Goal: Use online tool/utility: Utilize a website feature to perform a specific function

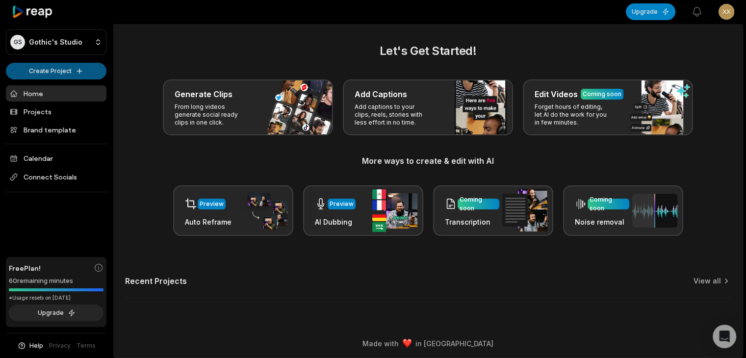
click at [80, 75] on html "GS Gothic's Studio Create Project Home Projects Brand template Calendar Connect…" at bounding box center [373, 179] width 746 height 358
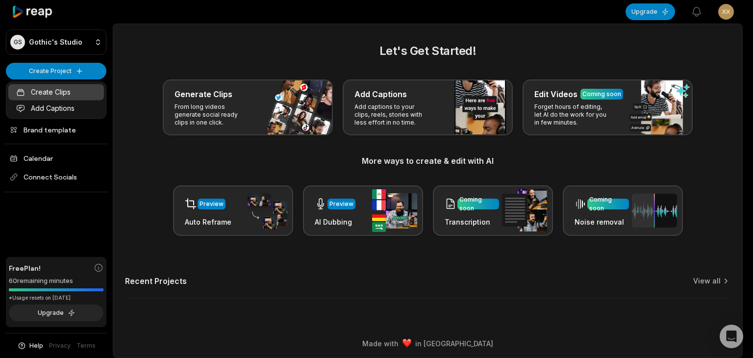
click at [73, 93] on link "Create Clips" at bounding box center [56, 92] width 96 height 16
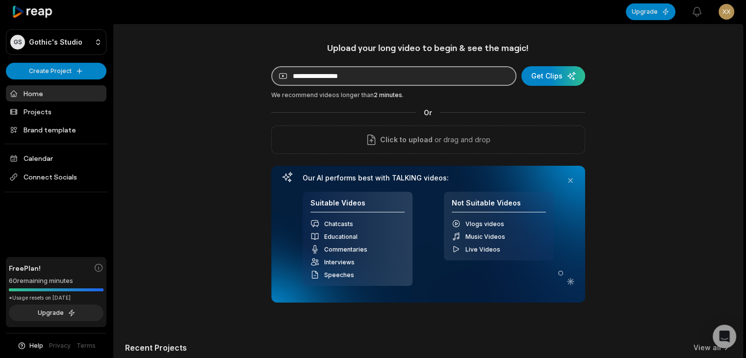
click at [352, 72] on input at bounding box center [393, 76] width 245 height 20
paste input "**********"
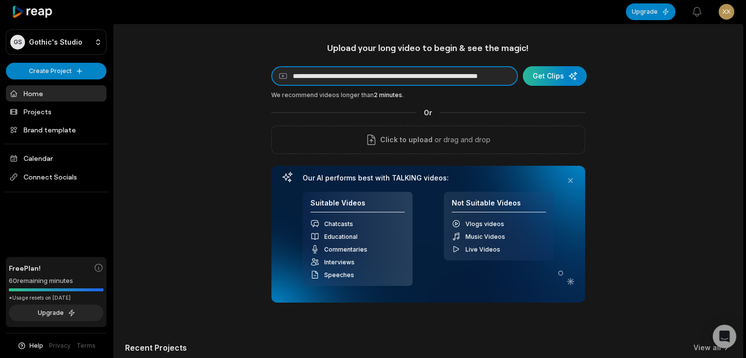
type input "**********"
click at [569, 75] on div "submit" at bounding box center [555, 76] width 64 height 20
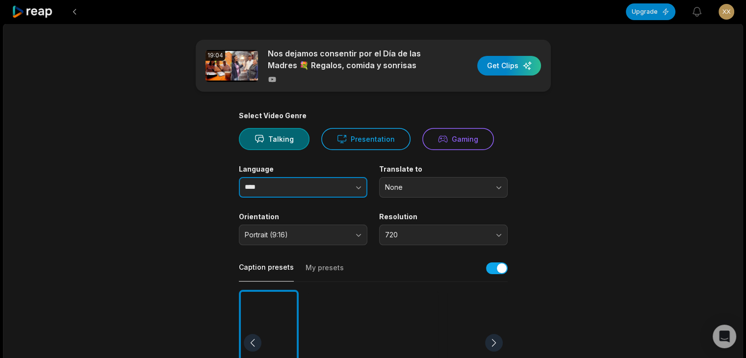
click at [327, 186] on button "button" at bounding box center [339, 187] width 56 height 21
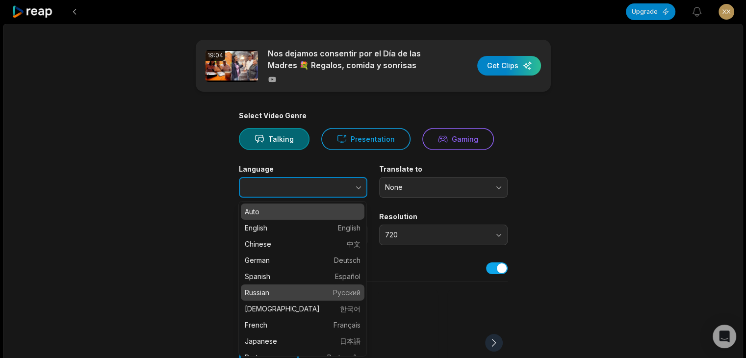
type input "*******"
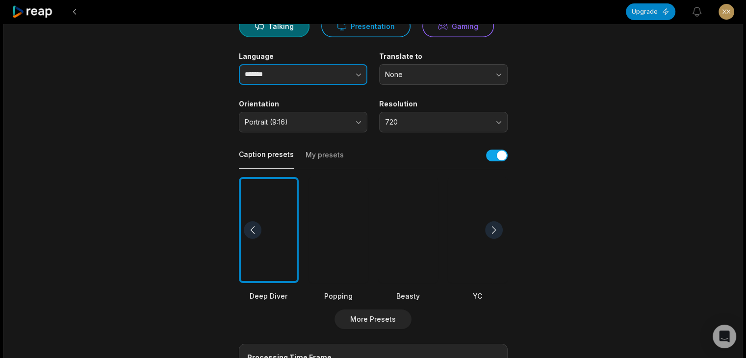
scroll to position [147, 0]
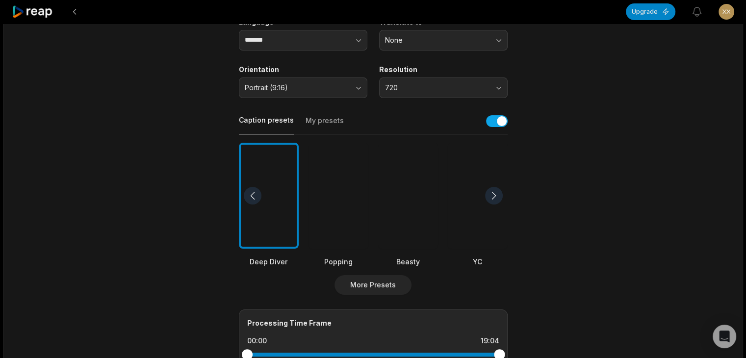
click at [481, 216] on div at bounding box center [478, 196] width 60 height 106
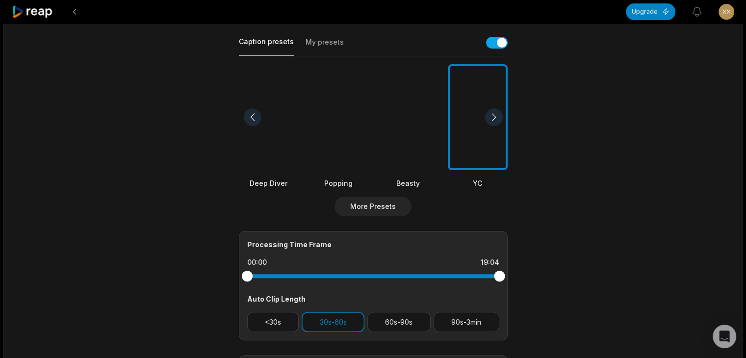
scroll to position [245, 0]
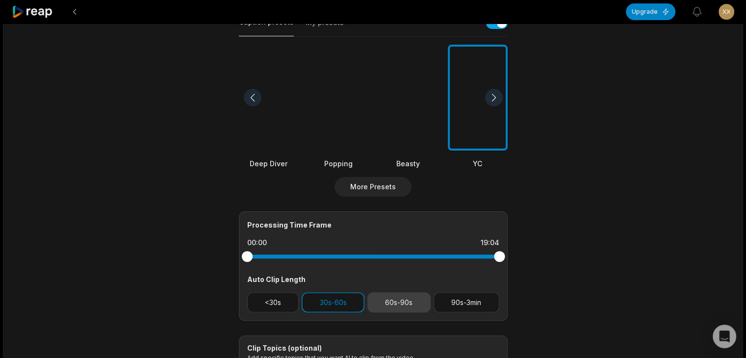
drag, startPoint x: 474, startPoint y: 299, endPoint x: 398, endPoint y: 302, distance: 76.1
click at [473, 299] on button "90s-3min" at bounding box center [466, 302] width 66 height 20
click at [334, 302] on button "30s-60s" at bounding box center [332, 302] width 63 height 20
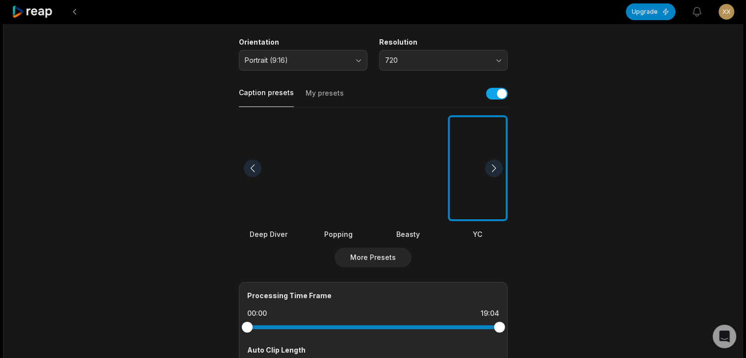
scroll to position [0, 0]
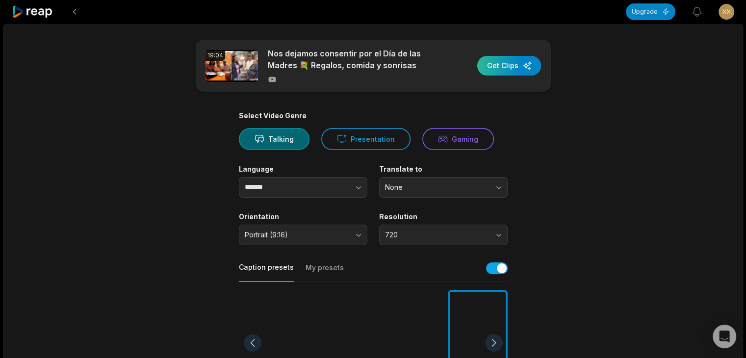
click at [510, 65] on div "button" at bounding box center [509, 66] width 64 height 20
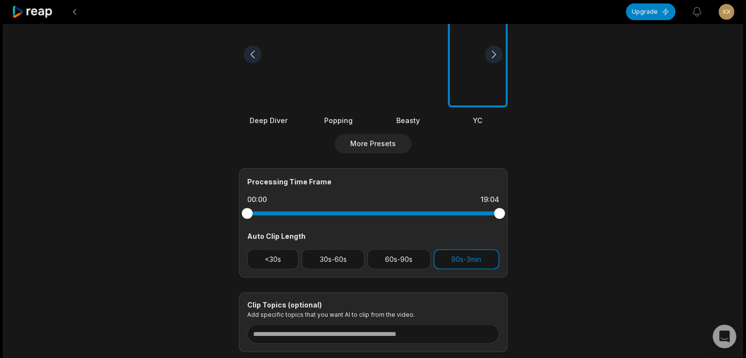
scroll to position [294, 0]
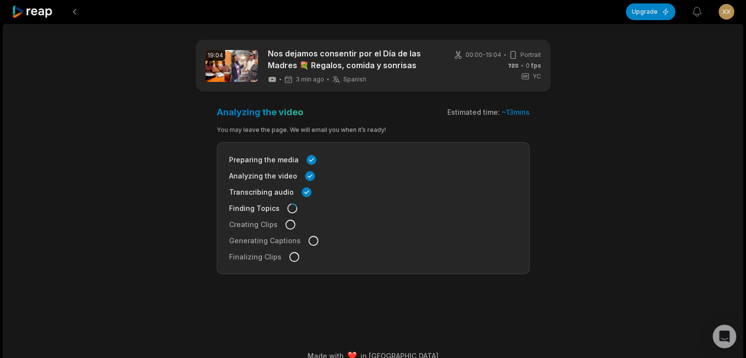
click at [43, 10] on icon at bounding box center [33, 11] width 42 height 13
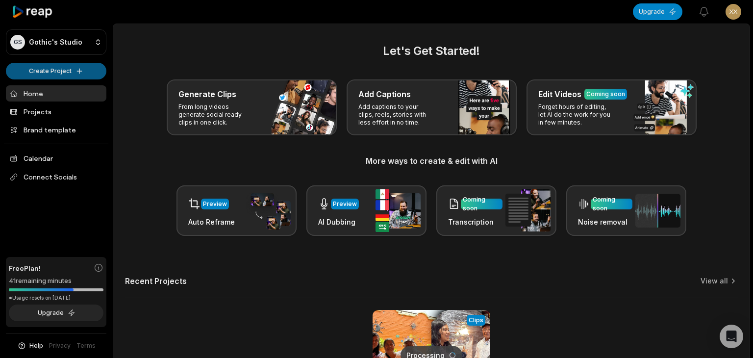
click at [53, 69] on html "GS Gothic's Studio Create Project Home Projects Brand template Calendar Connect…" at bounding box center [376, 179] width 753 height 358
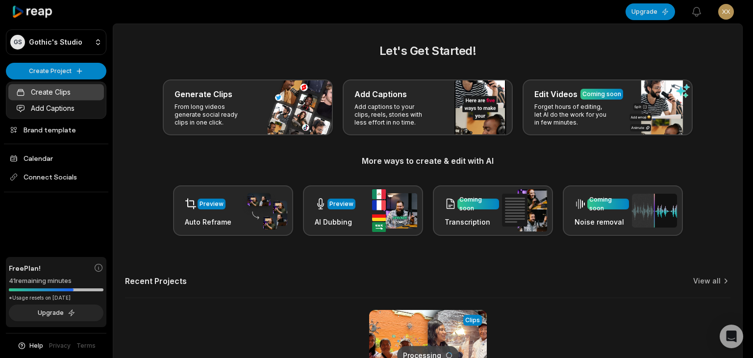
click at [62, 95] on link "Create Clips" at bounding box center [56, 92] width 96 height 16
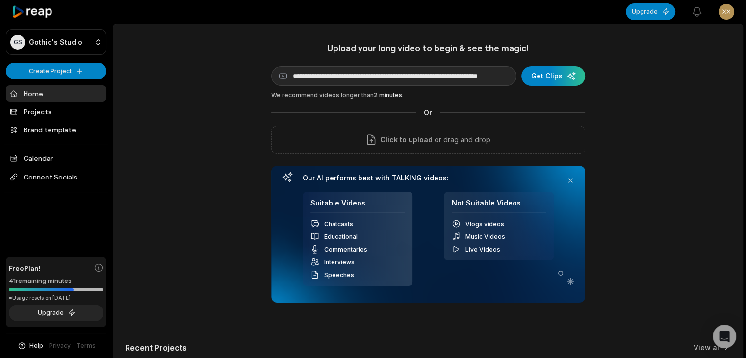
scroll to position [0, 75]
type input "**********"
click at [566, 73] on div "submit" at bounding box center [555, 76] width 64 height 20
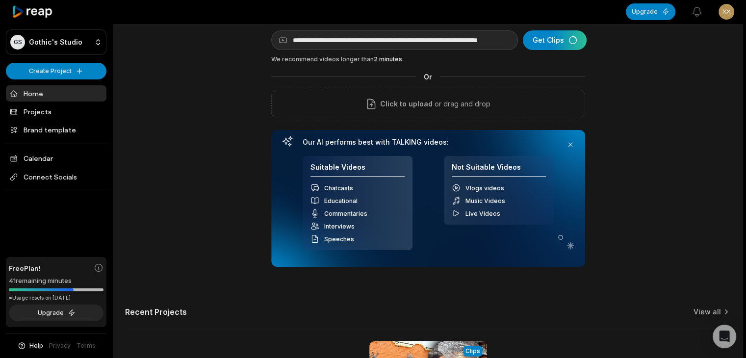
scroll to position [196, 0]
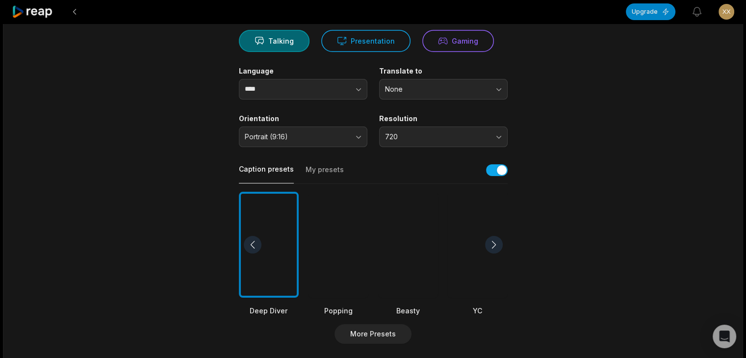
click at [473, 256] on div at bounding box center [478, 245] width 60 height 106
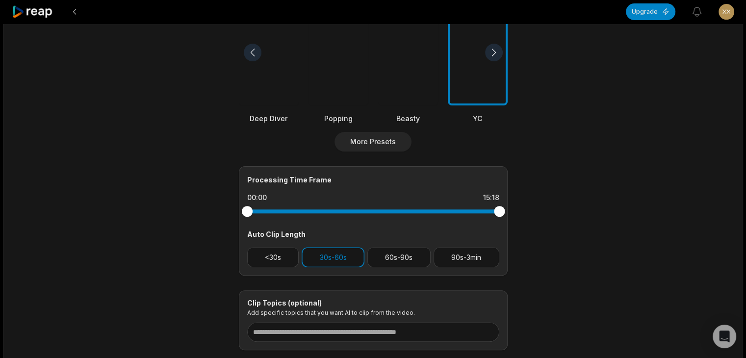
scroll to position [294, 0]
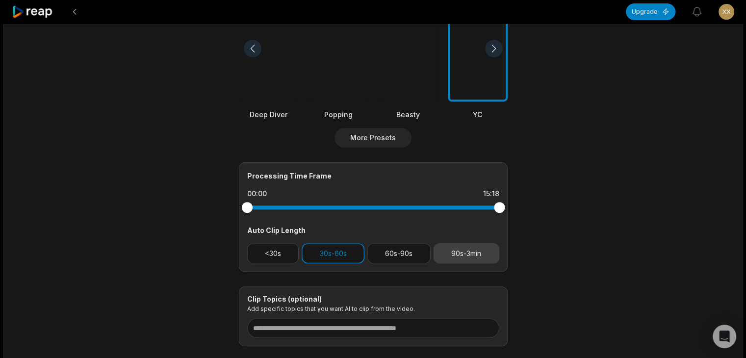
drag, startPoint x: 473, startPoint y: 255, endPoint x: 467, endPoint y: 255, distance: 5.9
click at [471, 255] on button "90s-3min" at bounding box center [466, 253] width 66 height 20
click at [335, 254] on button "30s-60s" at bounding box center [332, 253] width 63 height 20
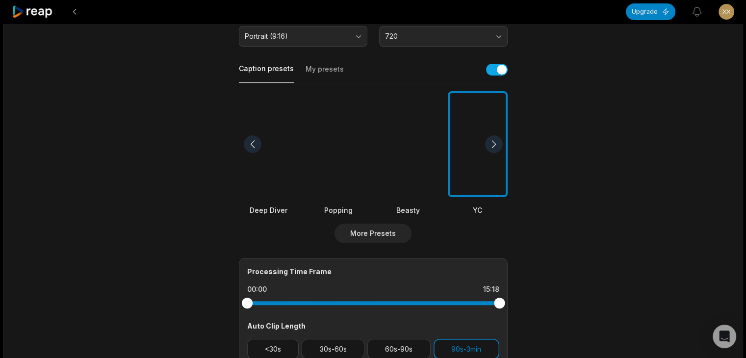
scroll to position [49, 0]
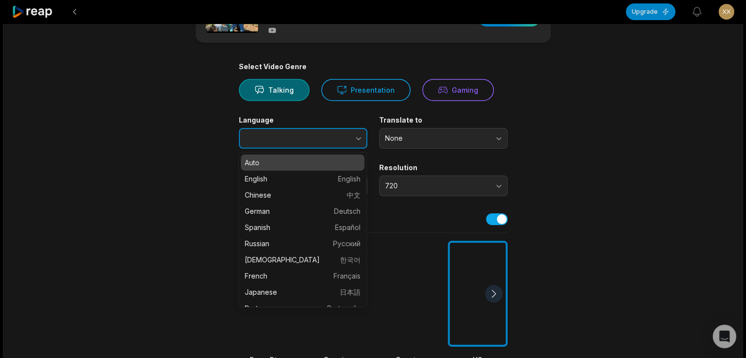
click at [334, 138] on button "button" at bounding box center [339, 138] width 56 height 21
type input "*******"
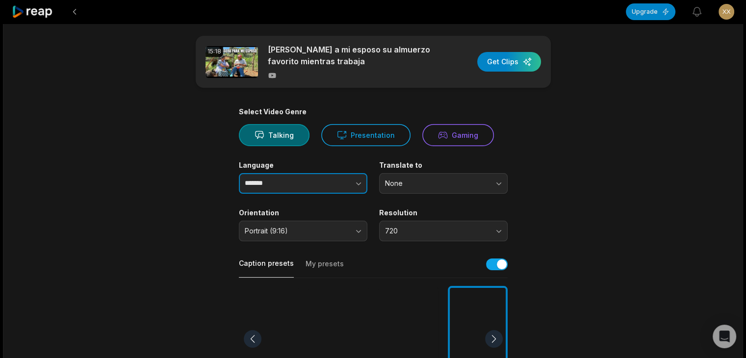
scroll to position [0, 0]
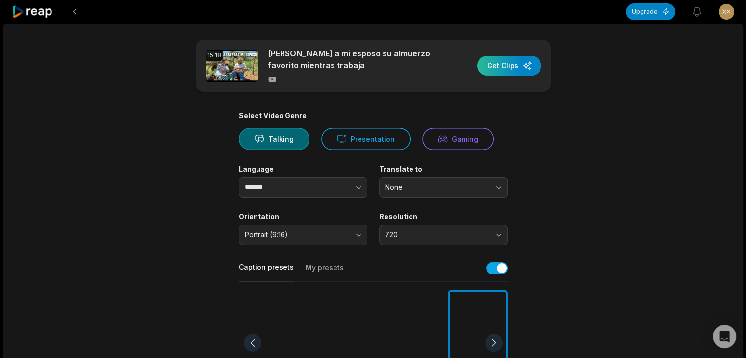
click at [520, 67] on div "button" at bounding box center [509, 66] width 64 height 20
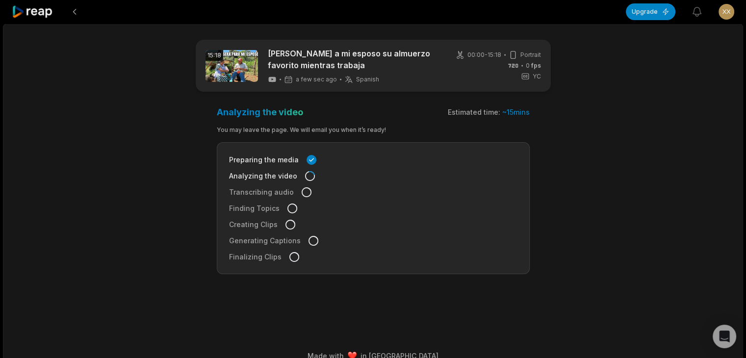
click at [36, 10] on icon at bounding box center [33, 11] width 42 height 13
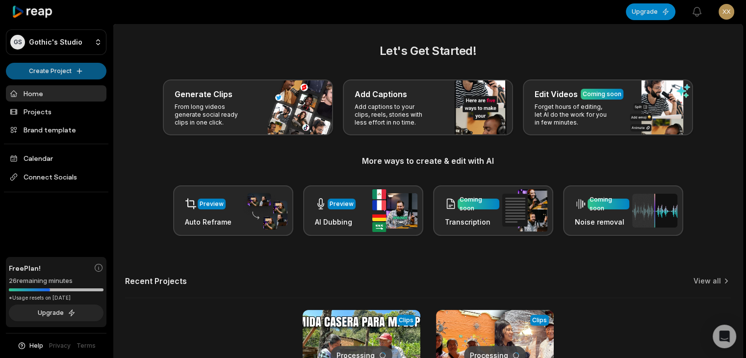
click at [62, 66] on html "GS Gothic's Studio Create Project Home Projects Brand template Calendar Connect…" at bounding box center [373, 179] width 746 height 358
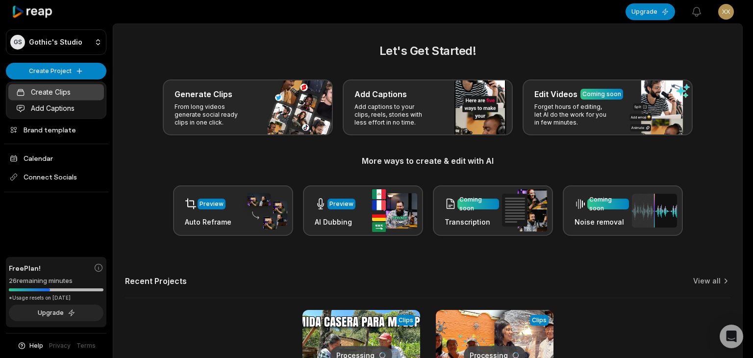
click at [65, 90] on link "Create Clips" at bounding box center [56, 92] width 96 height 16
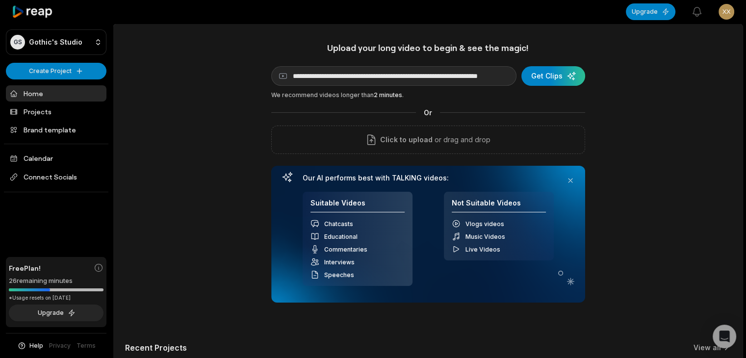
scroll to position [0, 73]
type input "**********"
click at [561, 69] on div "submit" at bounding box center [555, 76] width 64 height 20
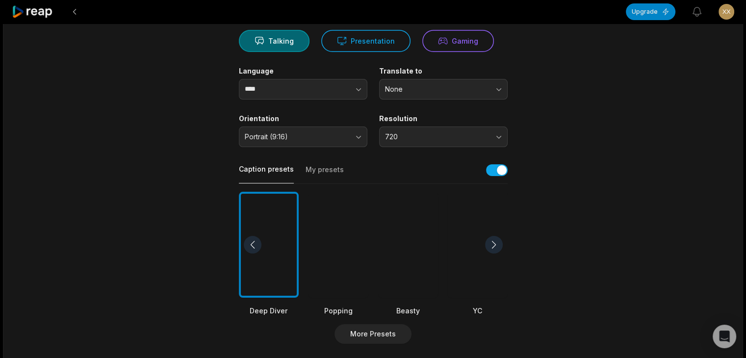
click at [459, 228] on div at bounding box center [478, 245] width 60 height 106
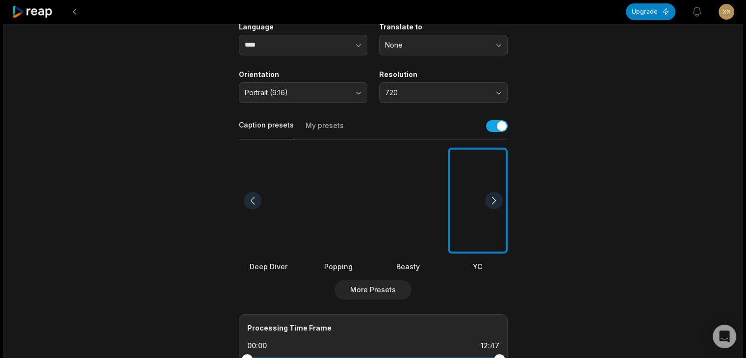
scroll to position [343, 0]
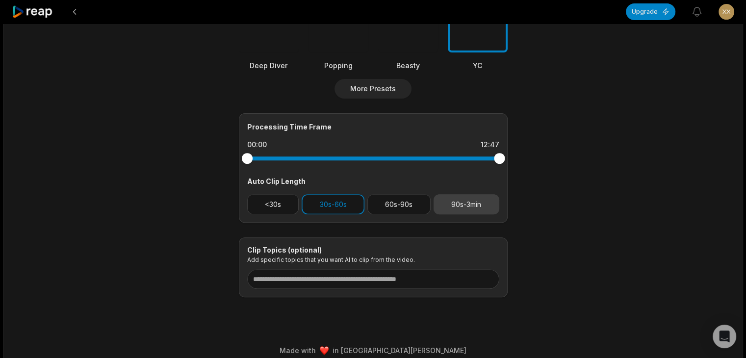
click at [472, 206] on button "90s-3min" at bounding box center [466, 204] width 66 height 20
click at [314, 200] on button "30s-60s" at bounding box center [332, 204] width 63 height 20
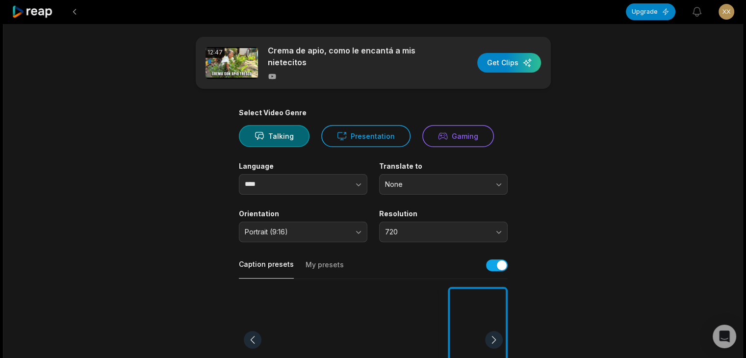
scroll to position [0, 0]
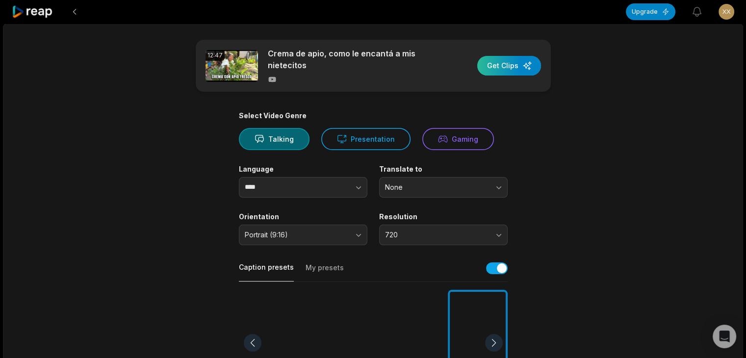
click at [515, 69] on div "button" at bounding box center [509, 66] width 64 height 20
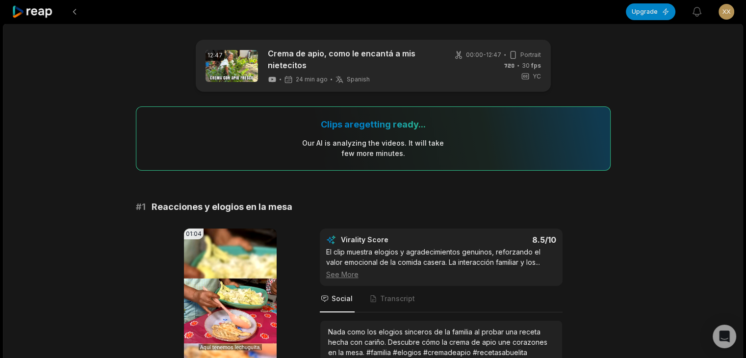
scroll to position [196, 0]
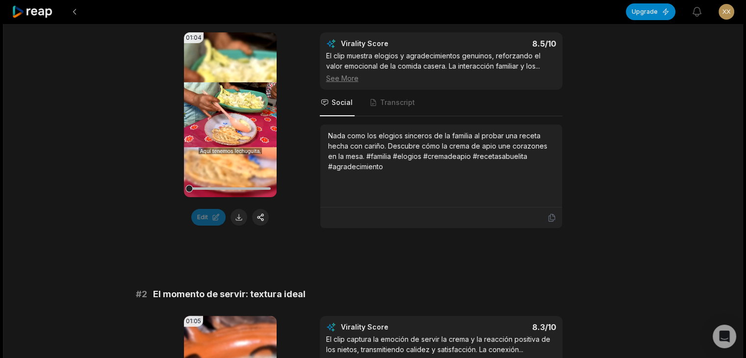
click at [40, 14] on icon at bounding box center [33, 11] width 42 height 13
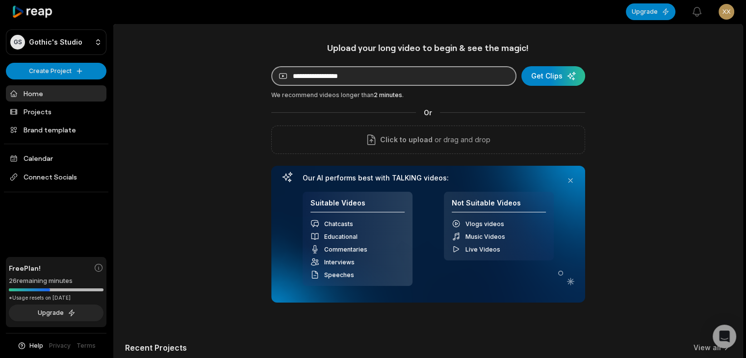
click at [323, 76] on input at bounding box center [393, 76] width 245 height 20
paste input "**********"
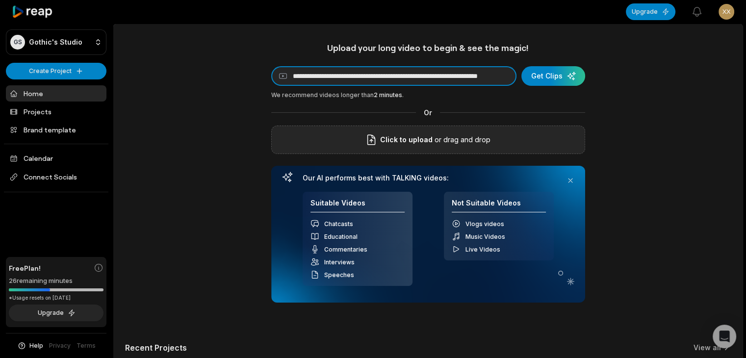
scroll to position [0, 71]
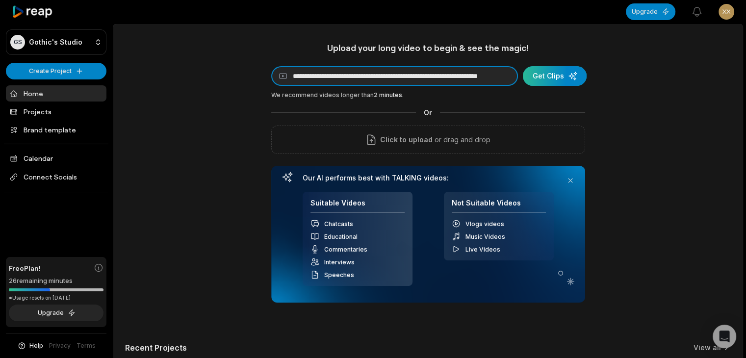
type input "**********"
click at [551, 76] on div "submit" at bounding box center [555, 76] width 64 height 20
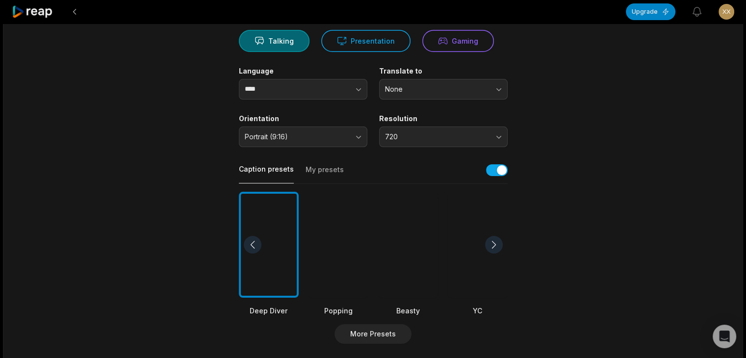
click at [461, 217] on div at bounding box center [478, 245] width 60 height 106
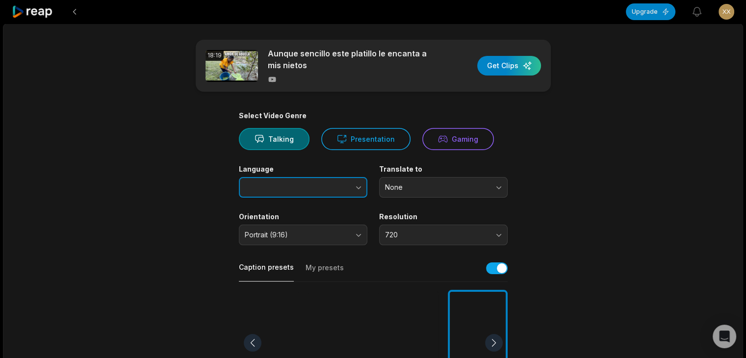
click at [341, 191] on button "button" at bounding box center [339, 187] width 56 height 21
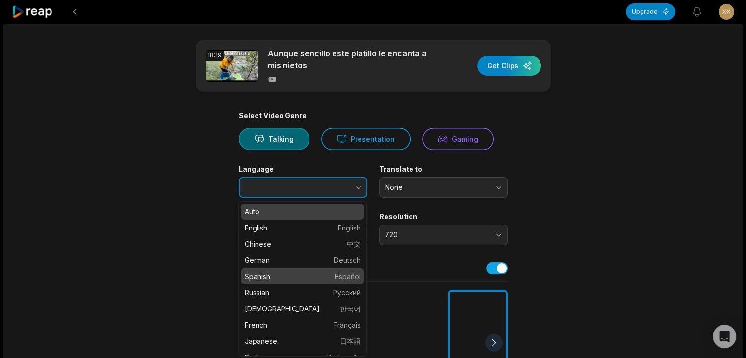
type input "*******"
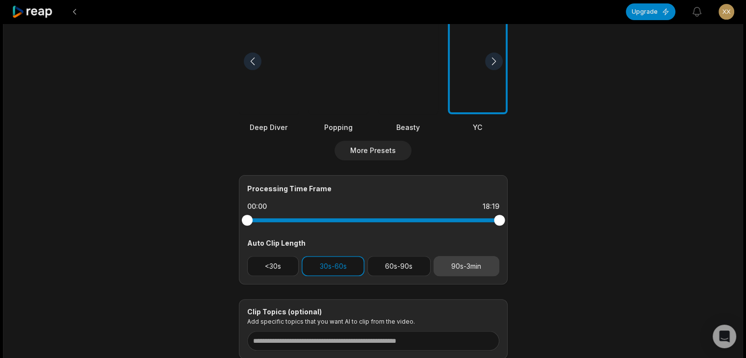
scroll to position [294, 0]
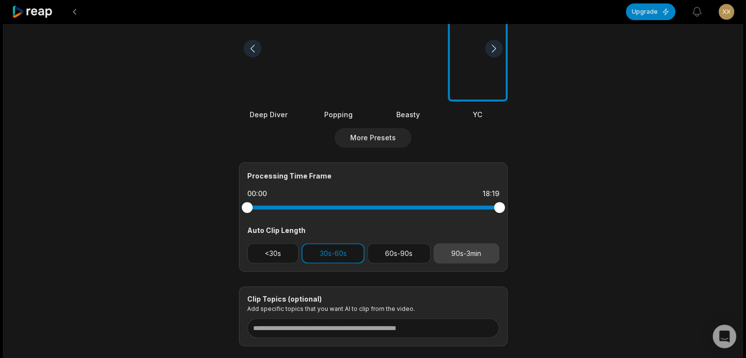
click at [463, 255] on button "90s-3min" at bounding box center [466, 253] width 66 height 20
click at [349, 259] on button "30s-60s" at bounding box center [332, 253] width 63 height 20
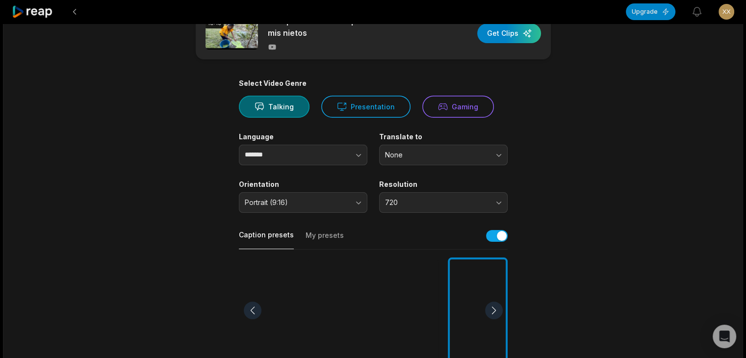
scroll to position [0, 0]
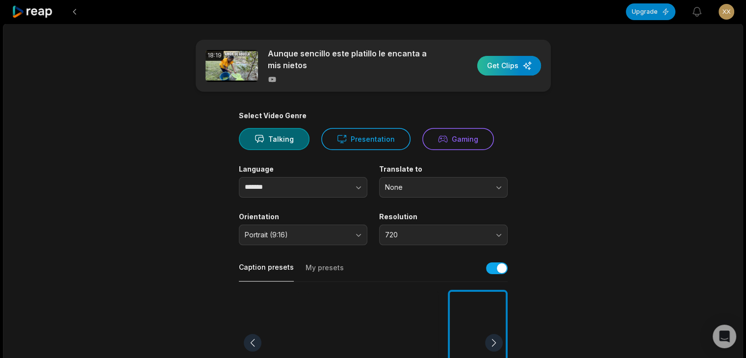
click at [512, 63] on div "button" at bounding box center [509, 66] width 64 height 20
click at [504, 71] on div "button" at bounding box center [509, 66] width 64 height 20
click at [512, 73] on div "button" at bounding box center [509, 66] width 64 height 20
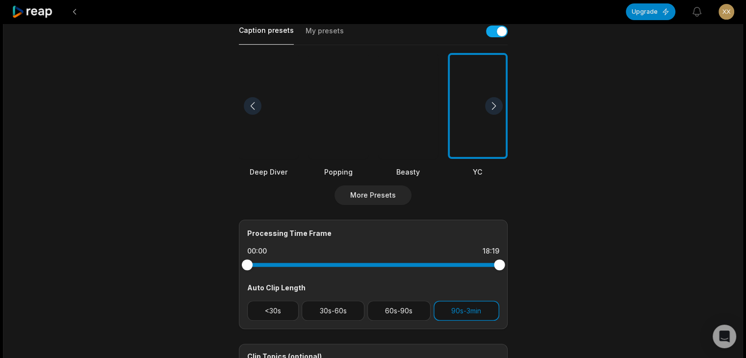
scroll to position [245, 0]
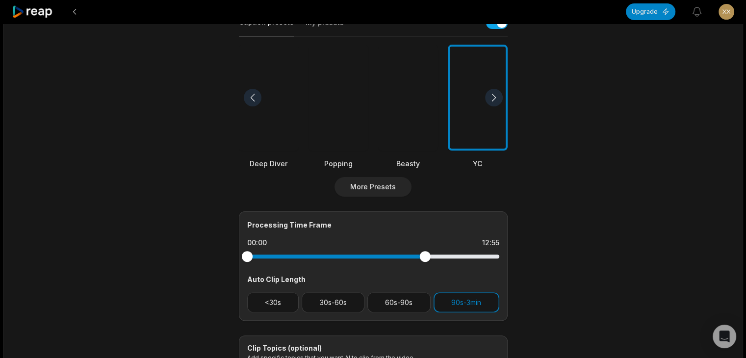
drag, startPoint x: 485, startPoint y: 257, endPoint x: 424, endPoint y: 269, distance: 61.5
click at [424, 269] on div "Processing Time Frame 00:00 12:55 Auto Clip Length <30s 30s-60s 60s-90s 90s-3min" at bounding box center [373, 265] width 269 height 109
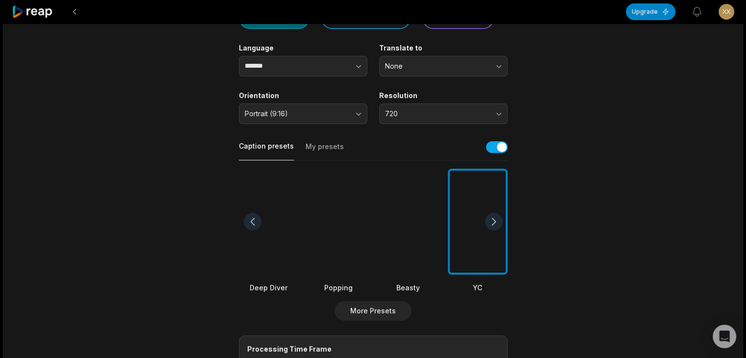
scroll to position [0, 0]
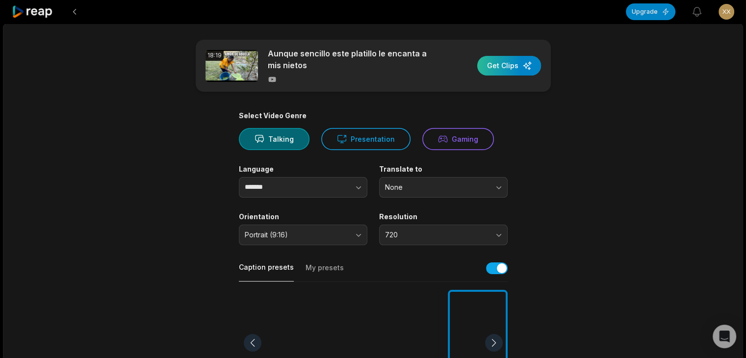
click at [508, 62] on div "button" at bounding box center [509, 66] width 64 height 20
